Goal: Find specific page/section: Find specific page/section

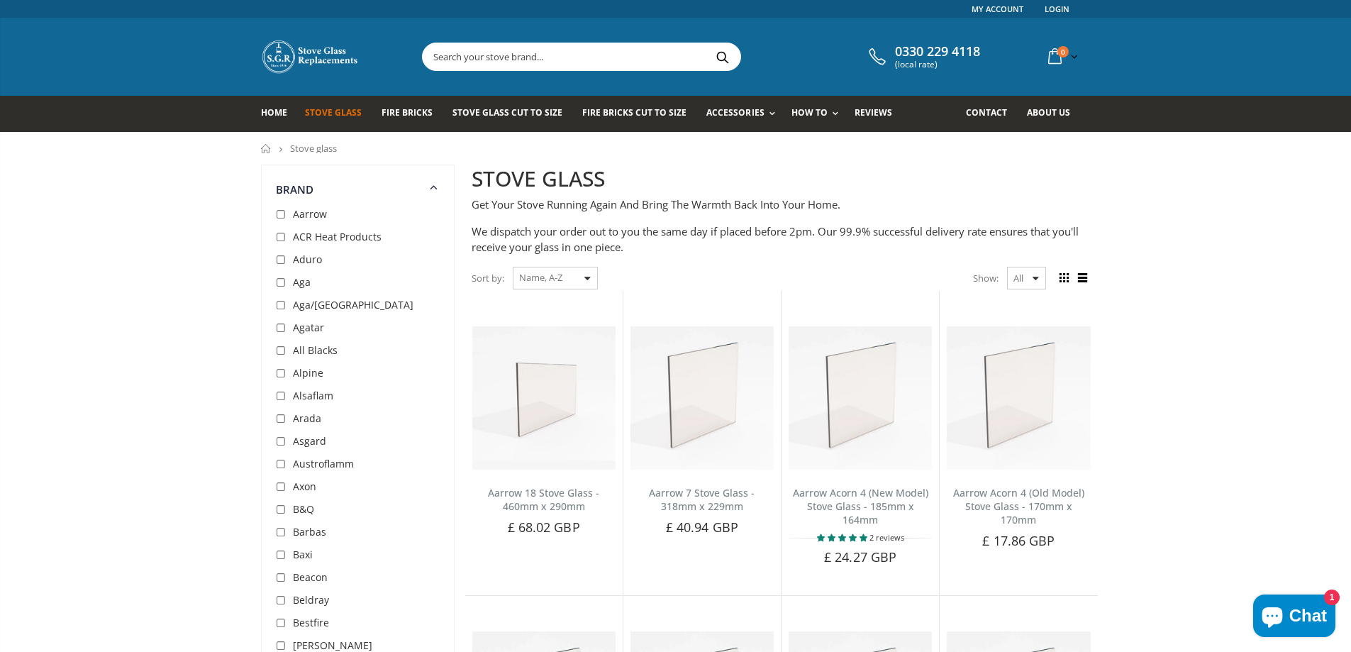
click at [1018, 272] on select "48 24 36 All" at bounding box center [1026, 278] width 39 height 23
click at [1007, 267] on select "48 24 36 All" at bounding box center [1026, 278] width 39 height 23
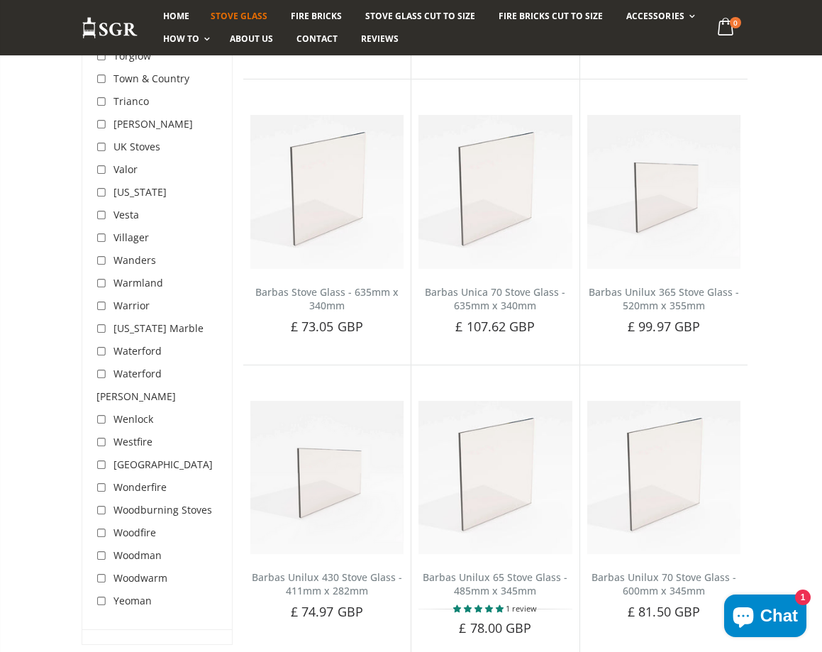
scroll to position [25365, 0]
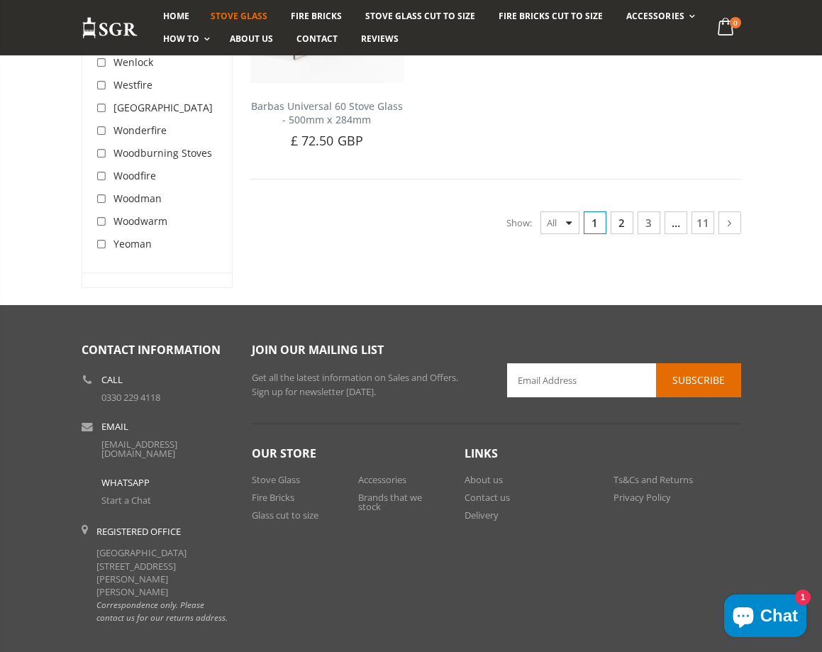
click at [618, 211] on link "2" at bounding box center [621, 222] width 23 height 23
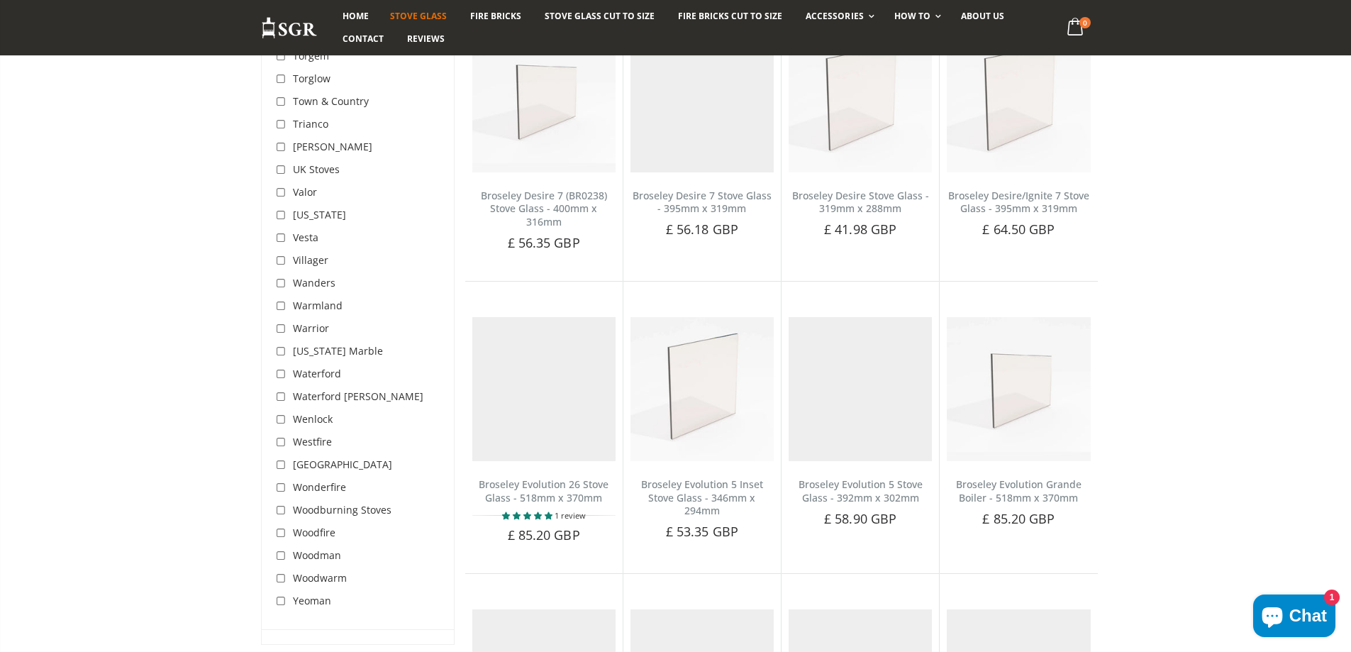
scroll to position [5269, 0]
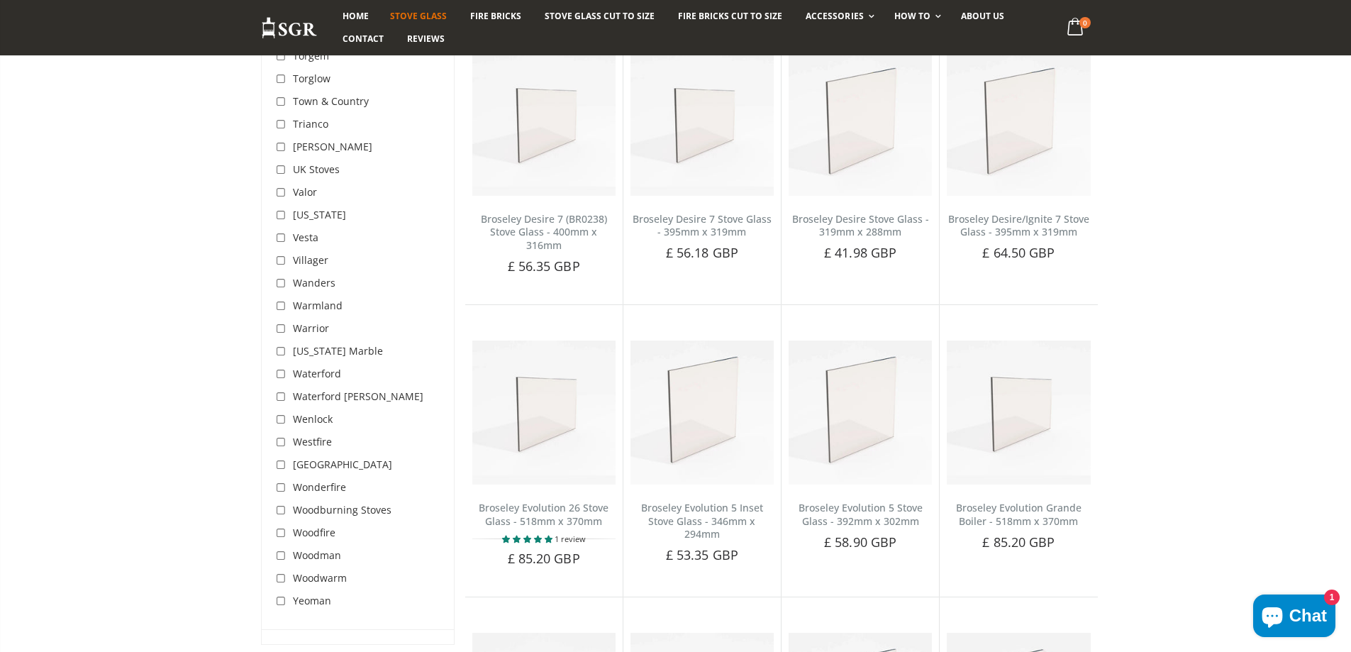
click at [323, 603] on span "Yeoman" at bounding box center [312, 599] width 38 height 13
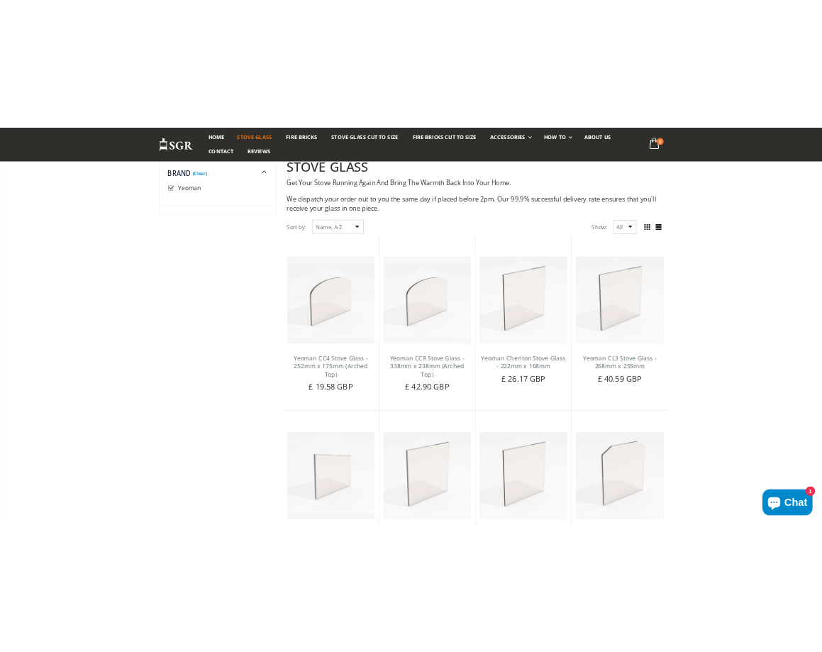
scroll to position [137, 0]
